Goal: Task Accomplishment & Management: Complete application form

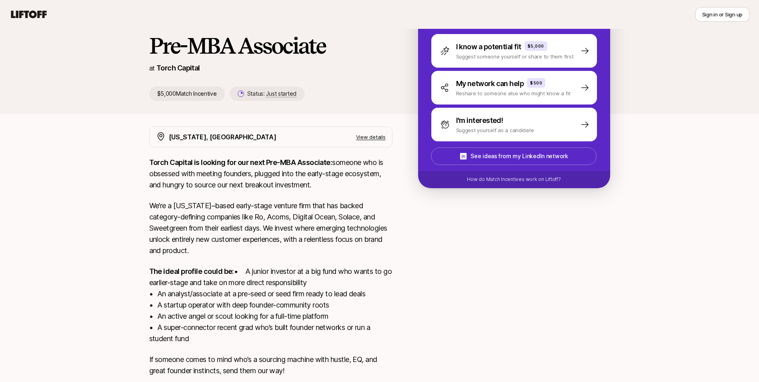
scroll to position [114, 0]
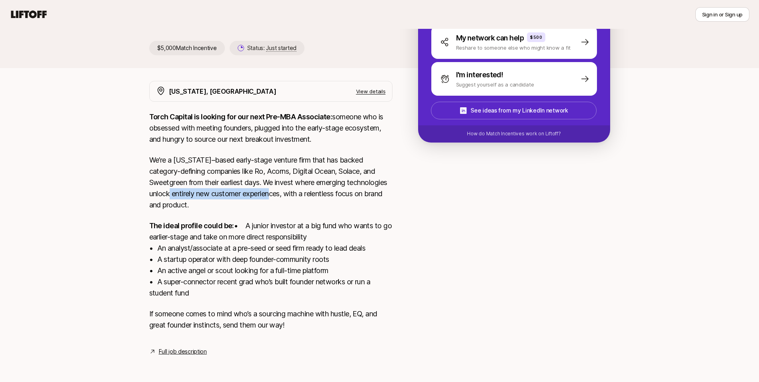
drag, startPoint x: 230, startPoint y: 186, endPoint x: 323, endPoint y: 179, distance: 92.7
click at [323, 179] on p "We’re a [US_STATE]–based early-stage venture firm that has backed category-defi…" at bounding box center [270, 183] width 243 height 56
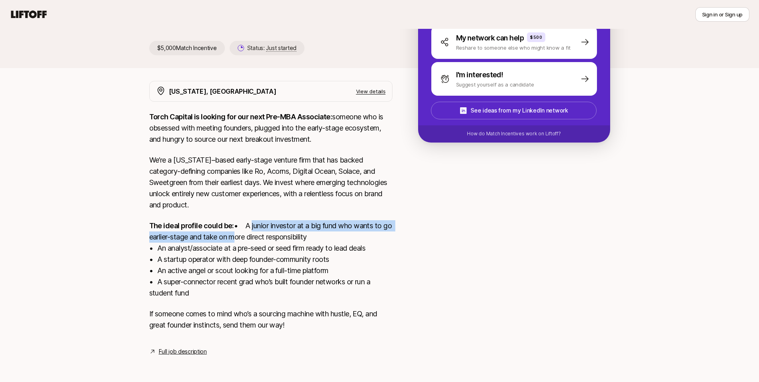
drag, startPoint x: 165, startPoint y: 229, endPoint x: 396, endPoint y: 229, distance: 230.2
click at [396, 229] on div "New York, NY View details Torch Capital is looking for our next Pre-MBA Associa…" at bounding box center [380, 218] width 480 height 275
click at [177, 353] on link "Full job description" at bounding box center [183, 352] width 48 height 10
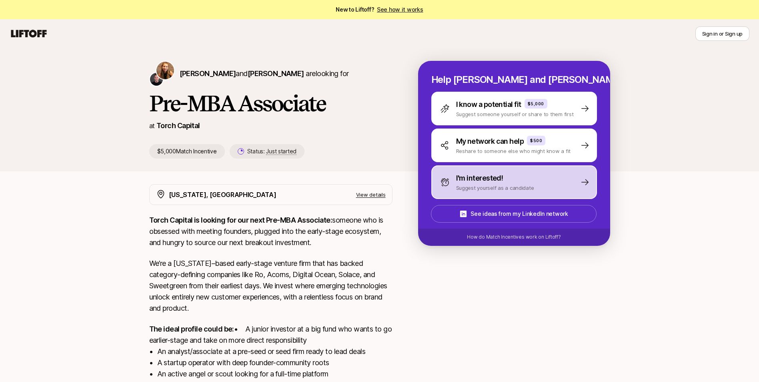
click at [554, 185] on div "I'm interested! Suggest yourself as a candidate" at bounding box center [515, 182] width 166 height 34
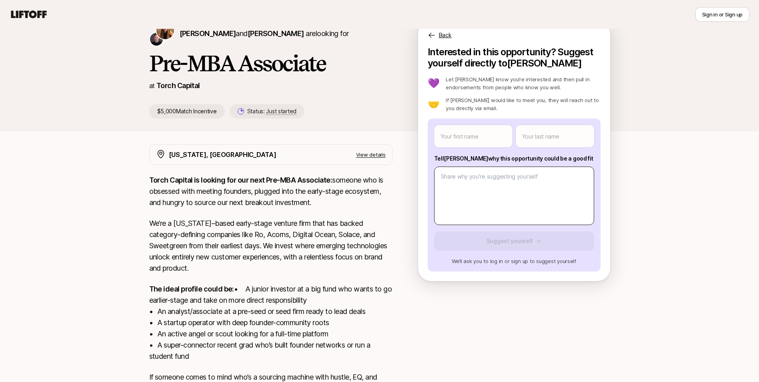
scroll to position [34, 0]
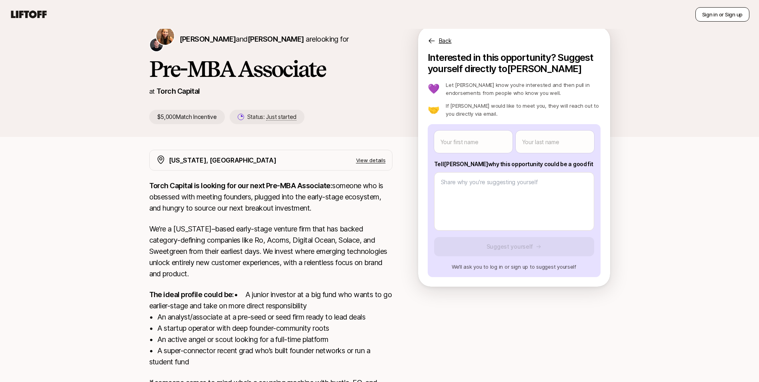
click at [723, 12] on button "Sign in or Sign up" at bounding box center [723, 14] width 54 height 14
type textarea "x"
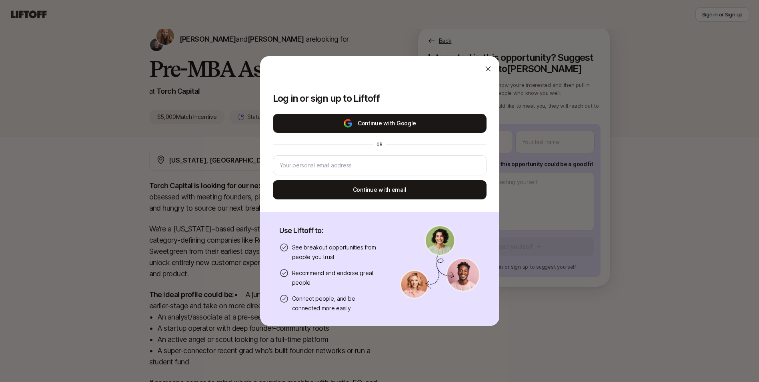
click at [419, 119] on button "Continue with Google" at bounding box center [380, 123] width 214 height 19
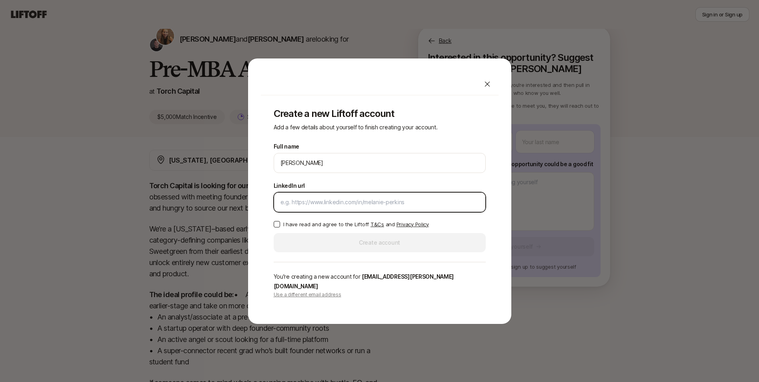
click at [347, 206] on input "LinkedIn url" at bounding box center [380, 202] width 199 height 10
paste input "[URL][DOMAIN_NAME][PERSON_NAME]"
type input "[URL][DOMAIN_NAME][PERSON_NAME]"
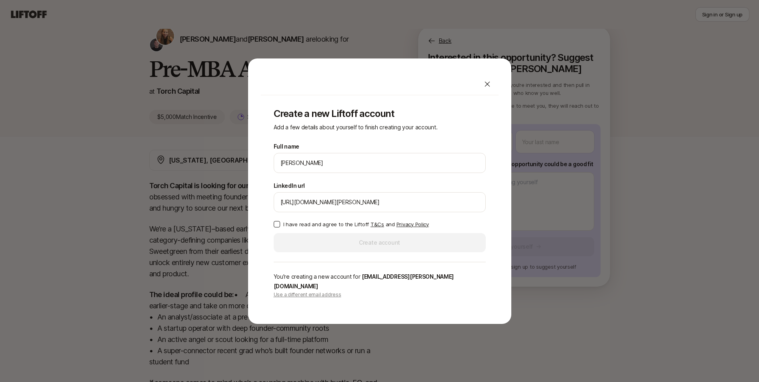
click at [274, 227] on button "I have read and agree to the Liftoff T&Cs and Privacy Policy" at bounding box center [277, 224] width 6 height 6
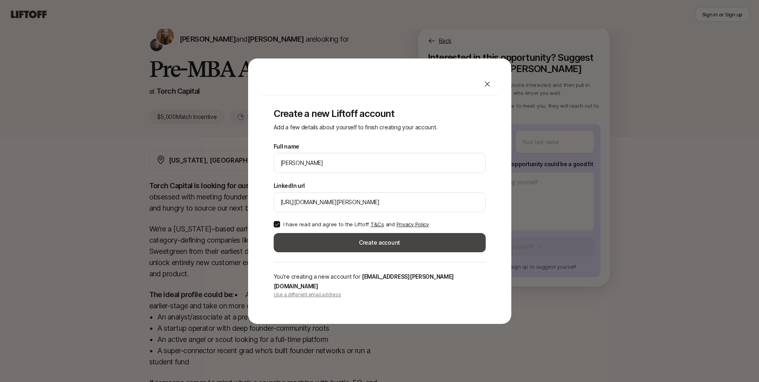
click at [380, 248] on button "Create account" at bounding box center [380, 242] width 212 height 19
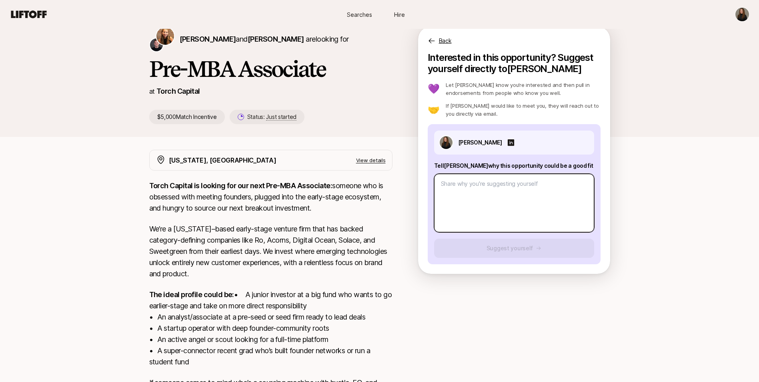
click at [523, 204] on textarea at bounding box center [514, 203] width 160 height 58
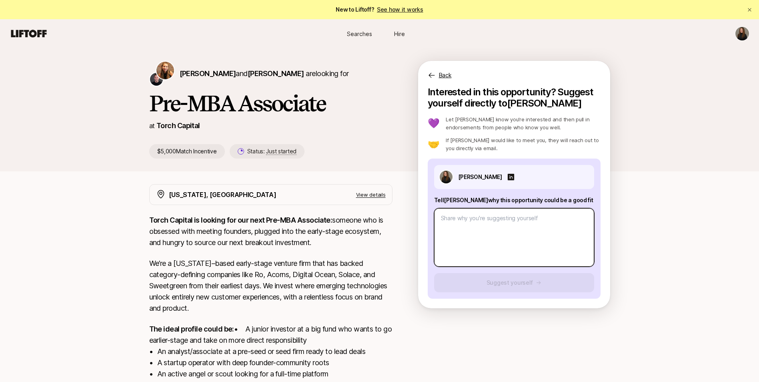
click at [514, 242] on textarea at bounding box center [514, 237] width 160 height 58
type textarea "x"
type textarea "d"
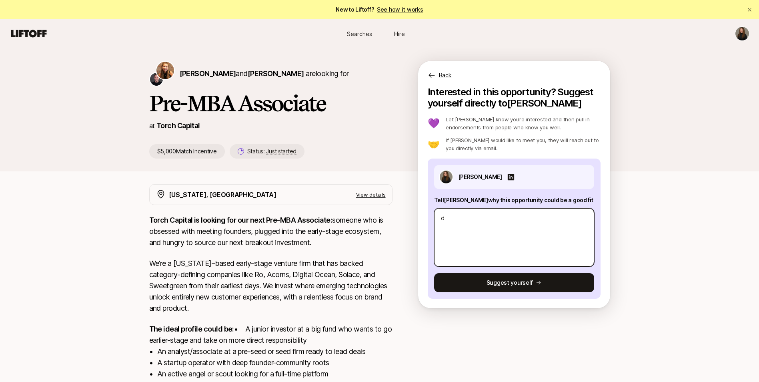
type textarea "x"
type textarea "df"
type textarea "x"
type textarea "dfd"
type textarea "x"
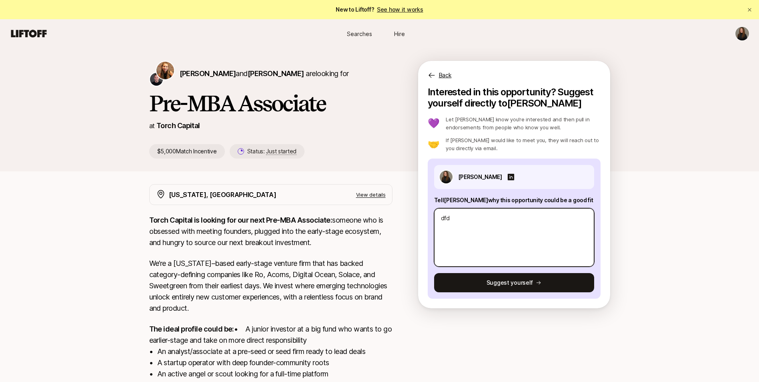
type textarea "df"
type textarea "x"
type textarea "d"
type textarea "x"
